Goal: Navigation & Orientation: Understand site structure

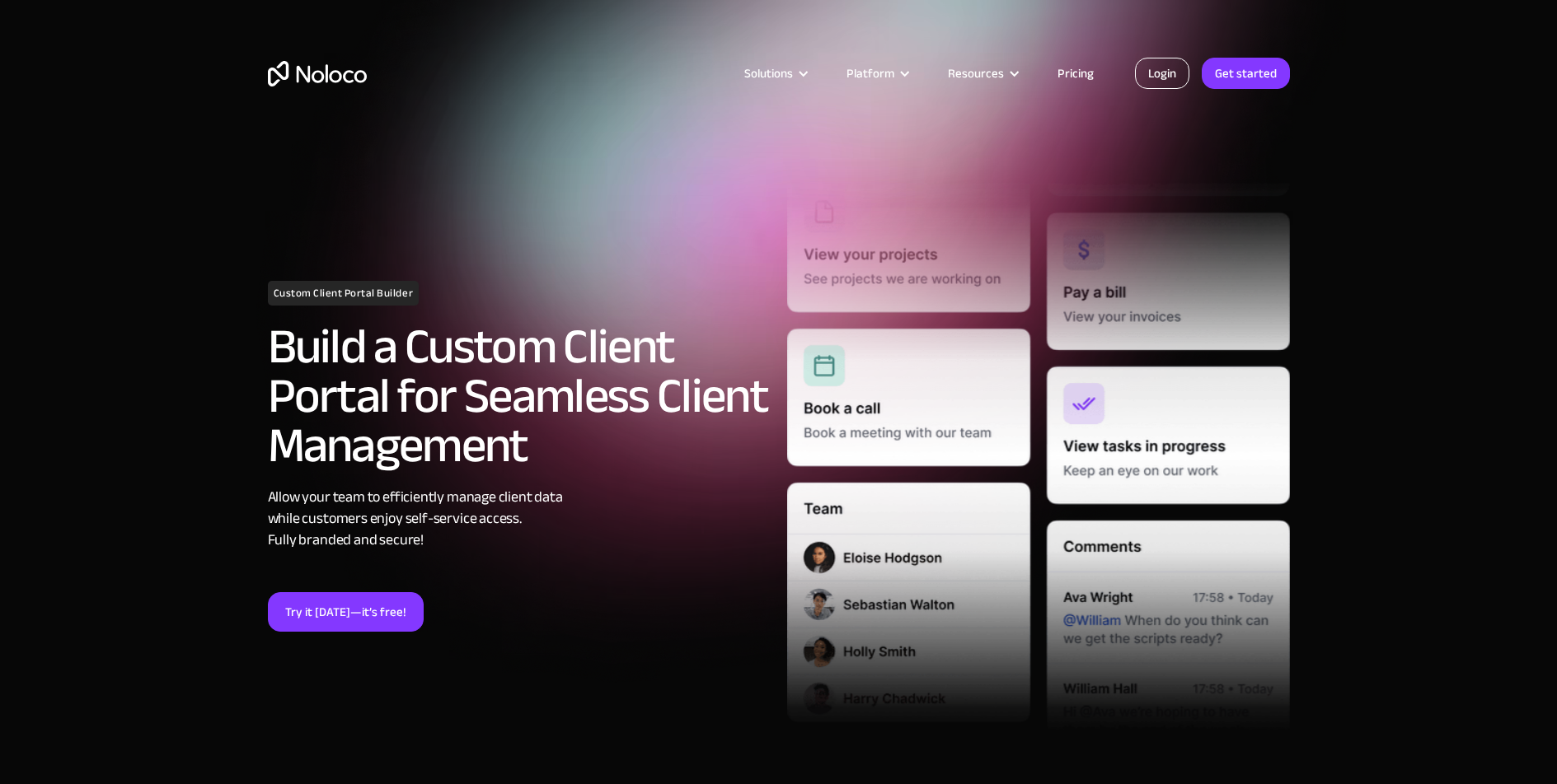
click at [1170, 81] on link "Login" at bounding box center [1162, 73] width 55 height 31
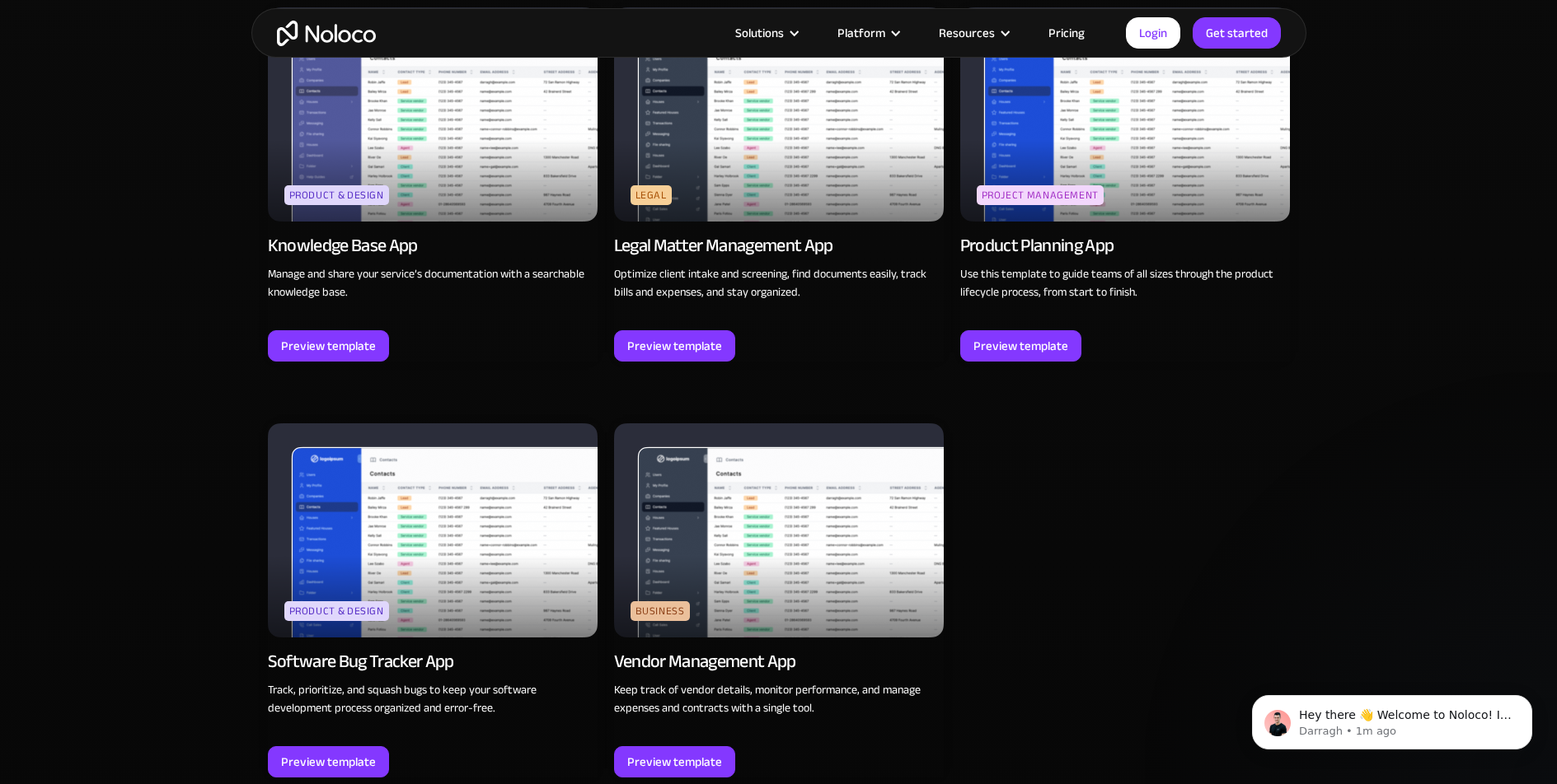
scroll to position [4394, 0]
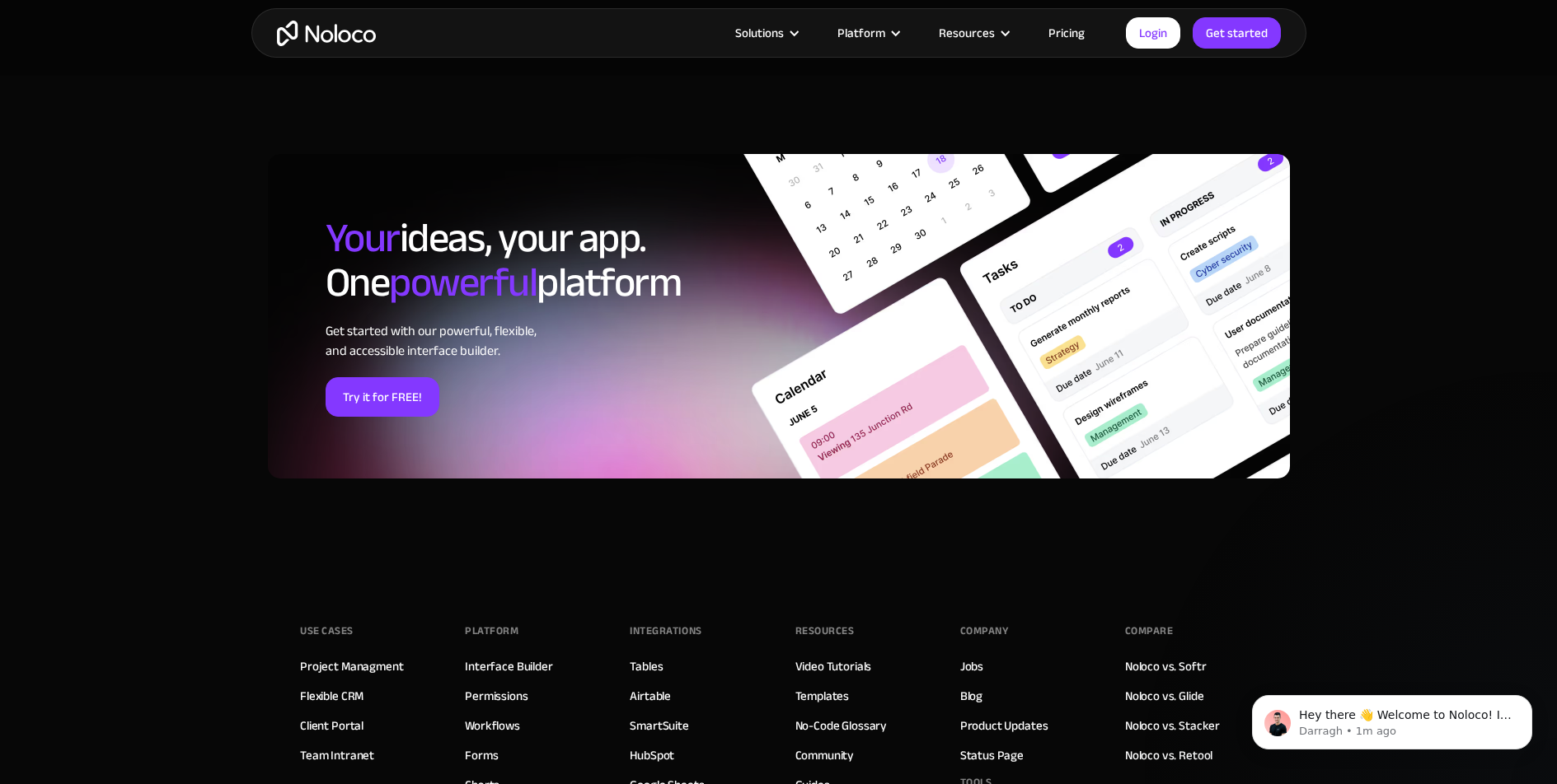
scroll to position [5721, 0]
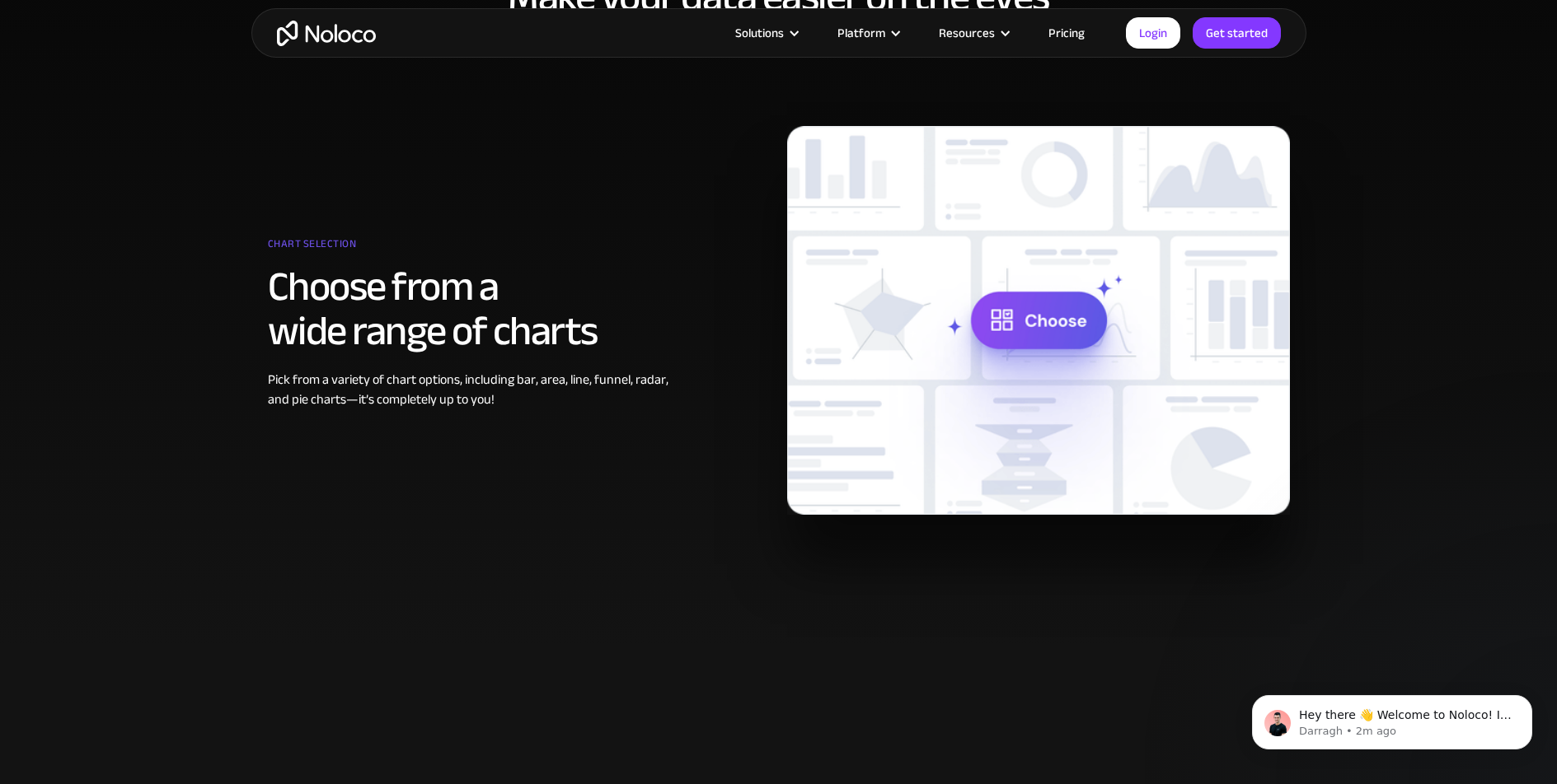
scroll to position [674, 0]
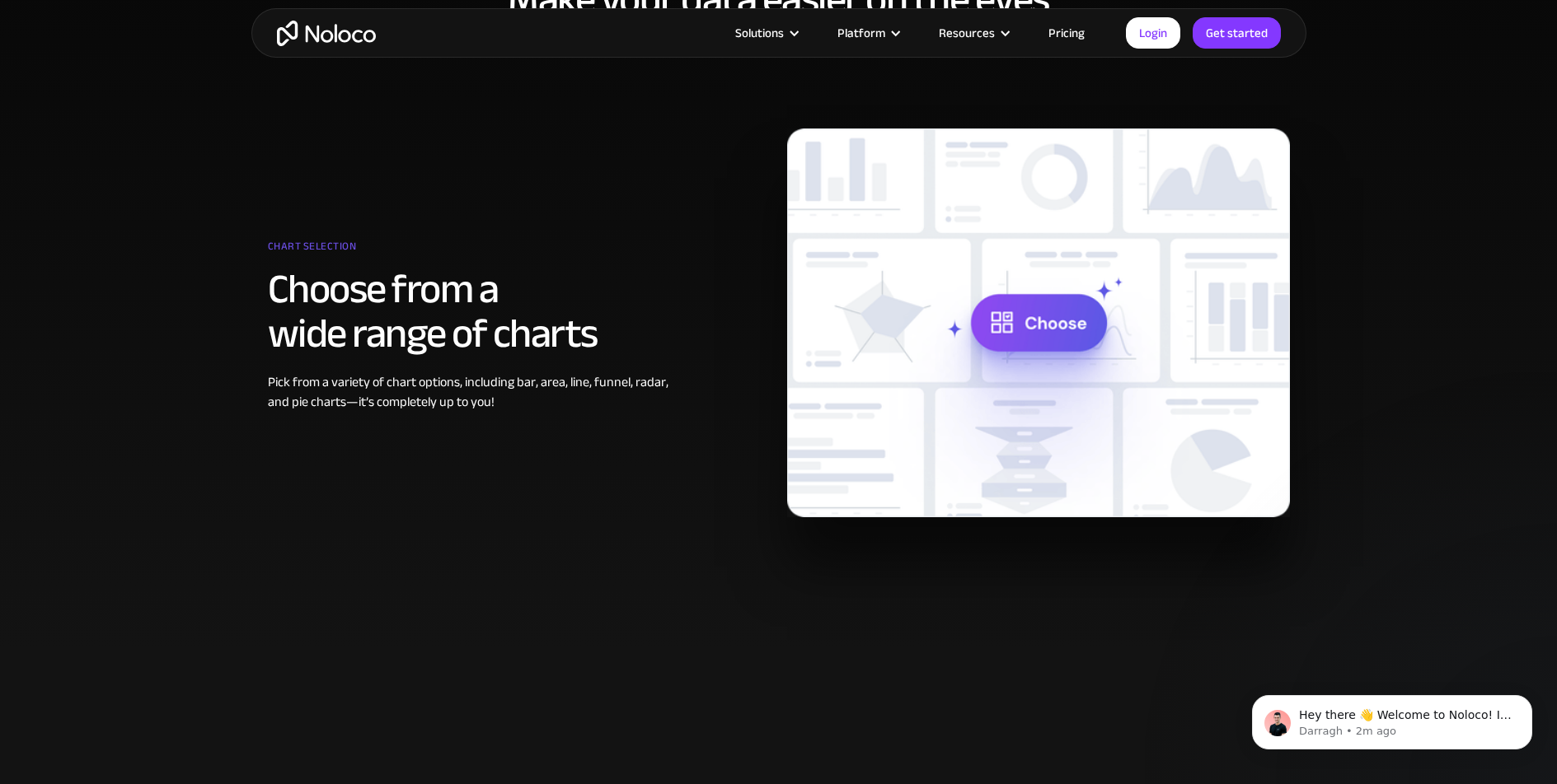
click at [1048, 317] on img at bounding box center [1039, 322] width 503 height 389
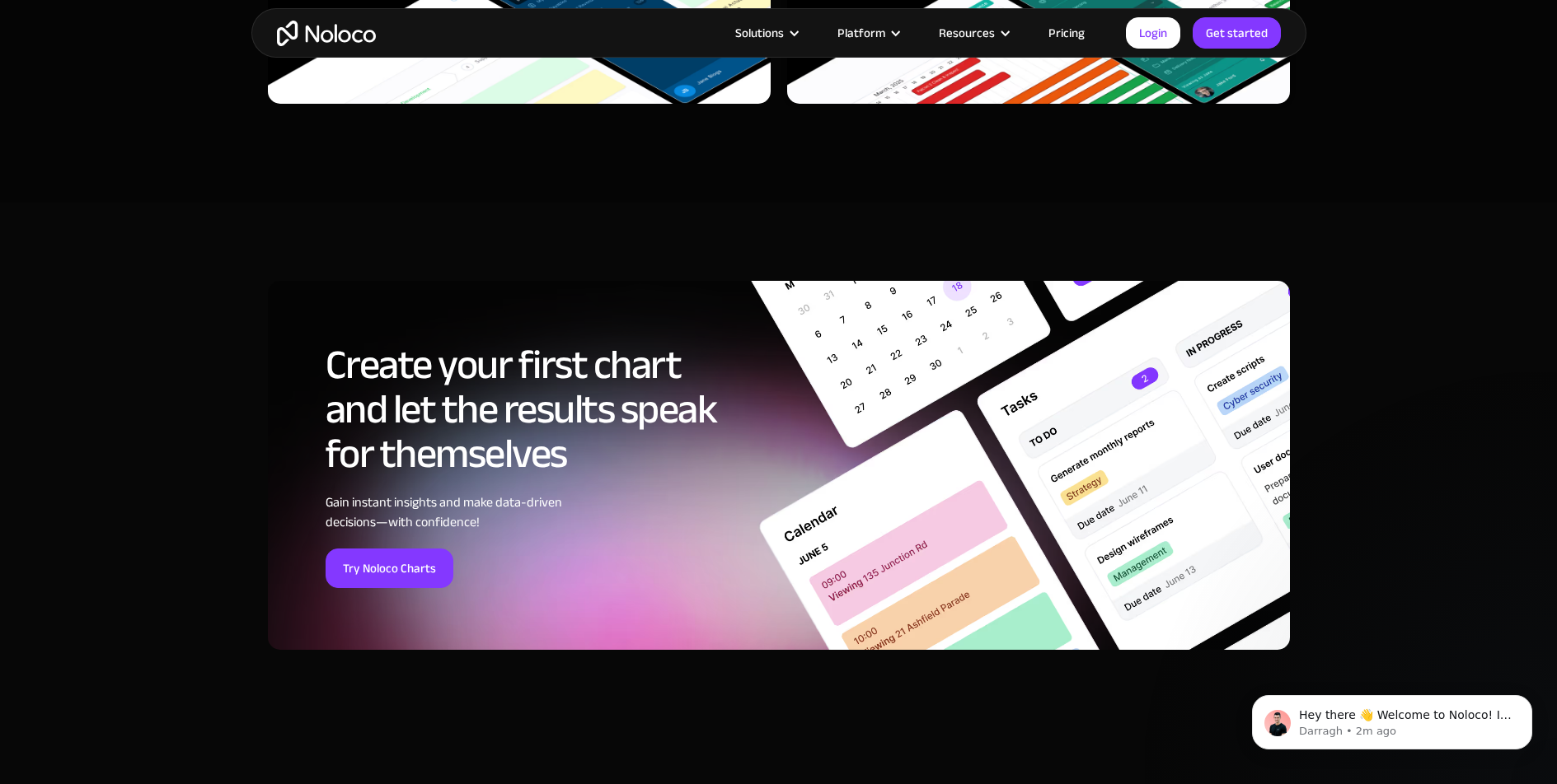
scroll to position [5735, 0]
